Goal: Task Accomplishment & Management: Use online tool/utility

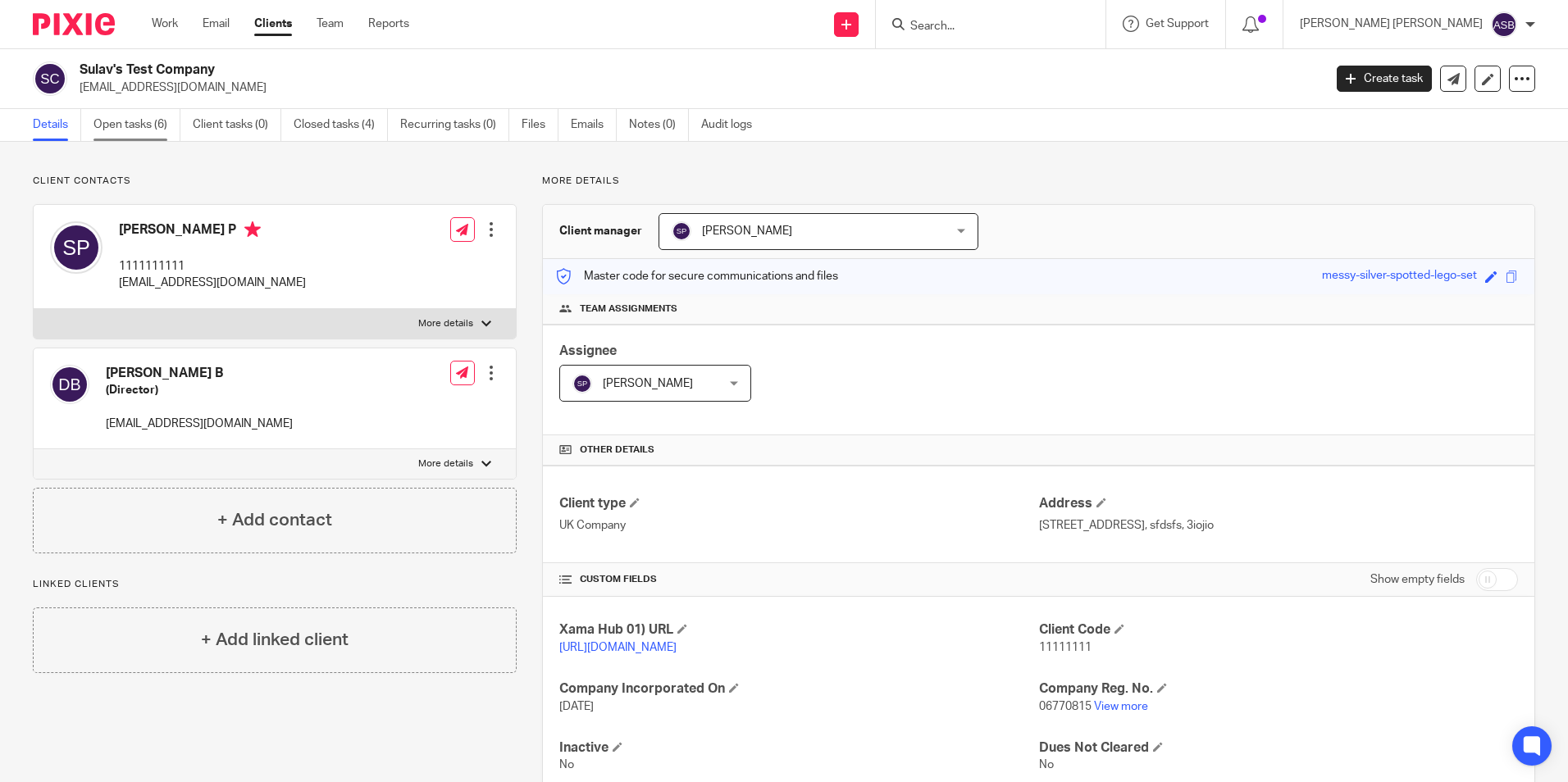
click at [141, 111] on link "Open tasks (6)" at bounding box center [137, 125] width 87 height 32
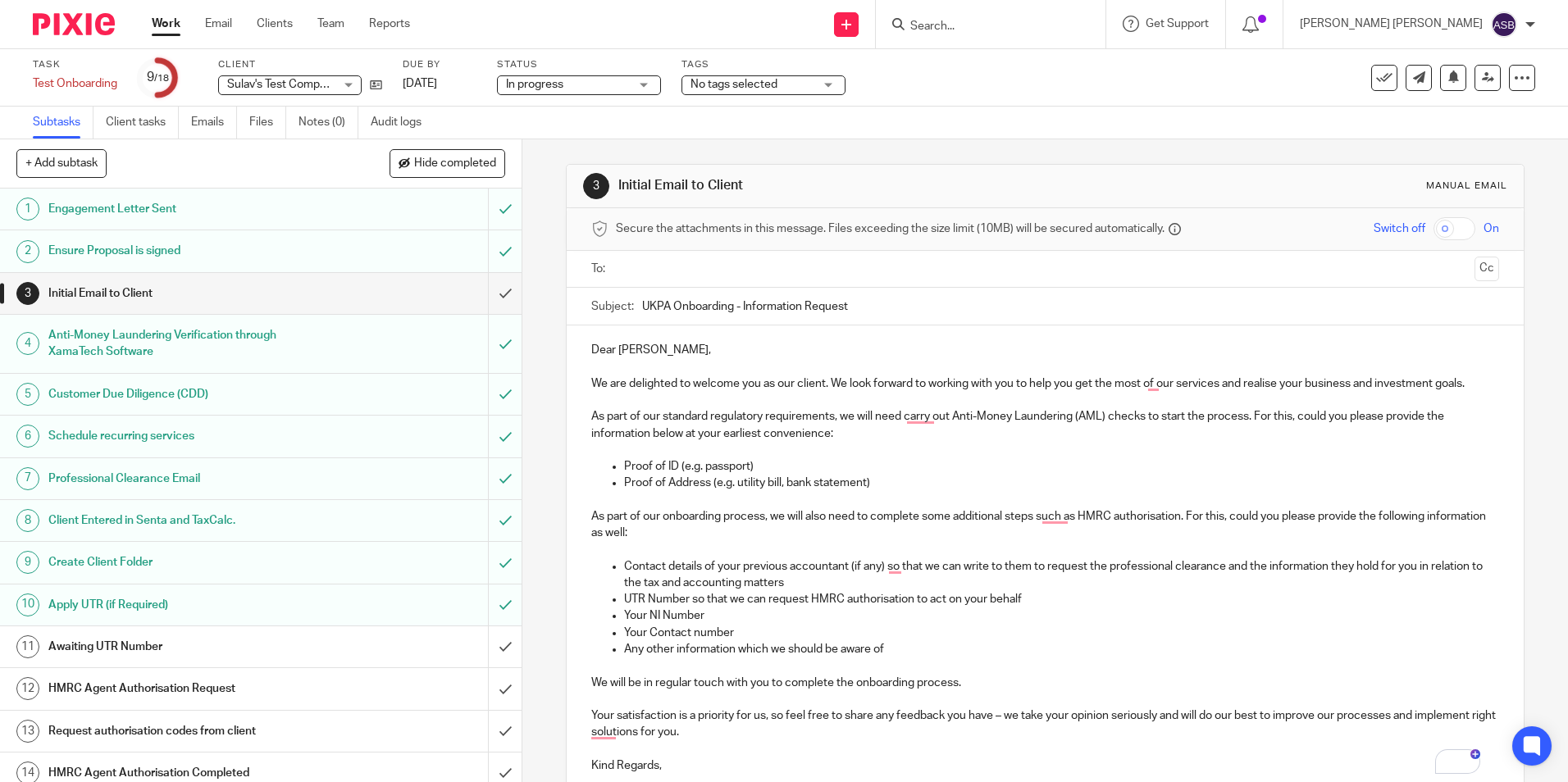
click at [99, 348] on h1 "Anti-Money Laundering Verification through XamaTech Software" at bounding box center [189, 344] width 282 height 42
